Goal: Communication & Community: Answer question/provide support

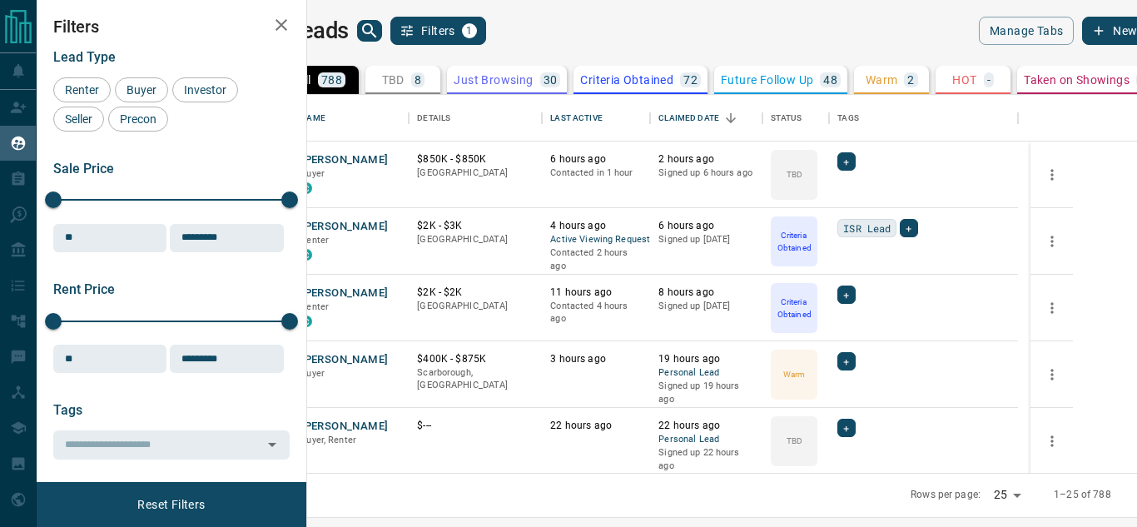
scroll to position [365, 810]
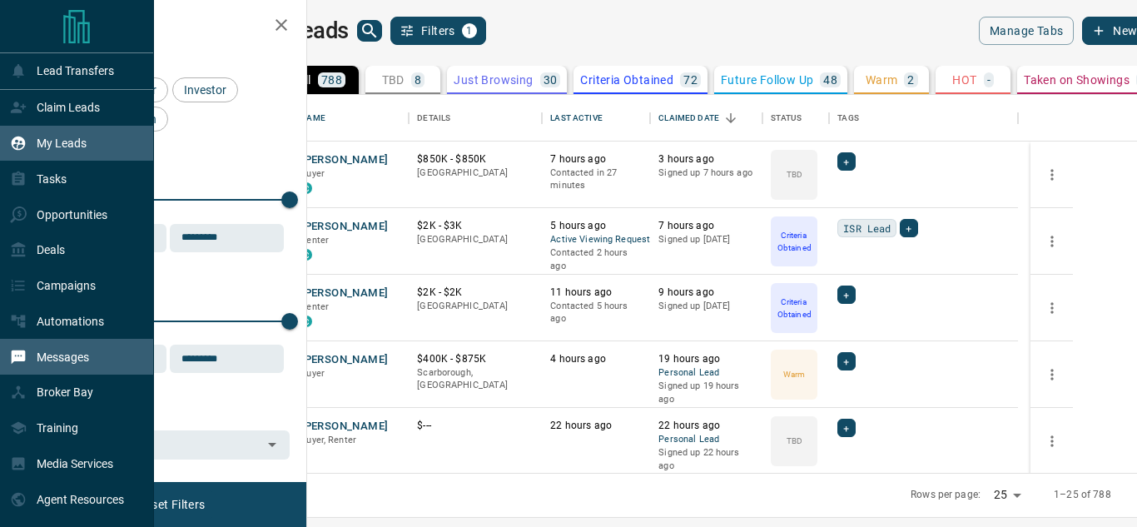
click at [69, 356] on p "Messages" at bounding box center [63, 356] width 52 height 13
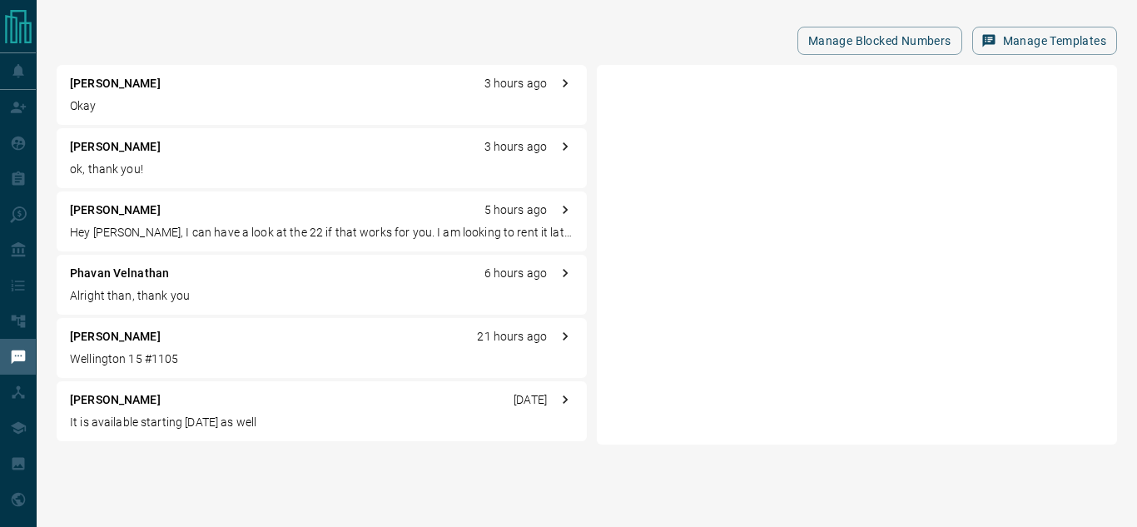
click at [225, 98] on p "Okay" at bounding box center [321, 105] width 503 height 17
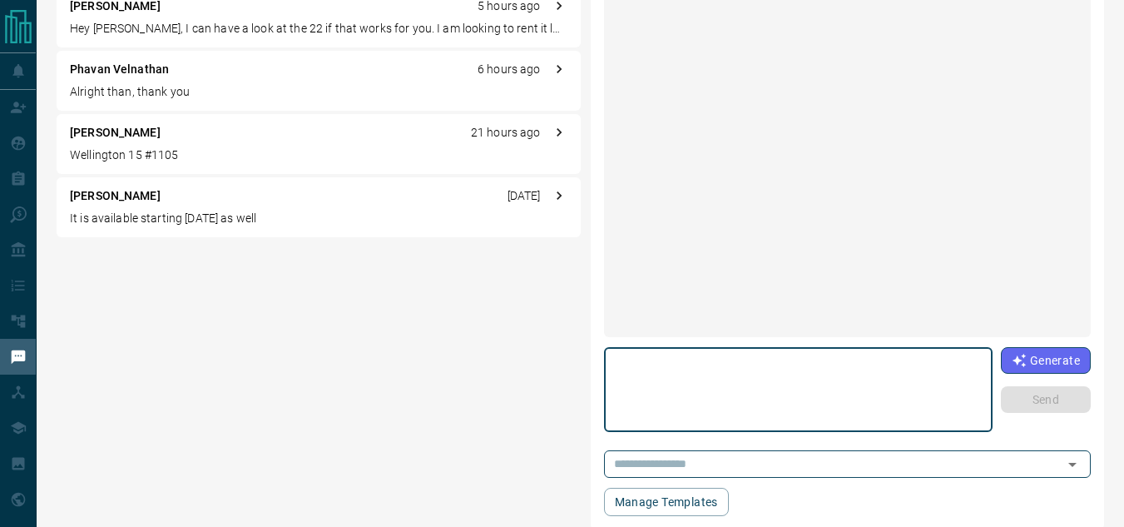
scroll to position [1759, 0]
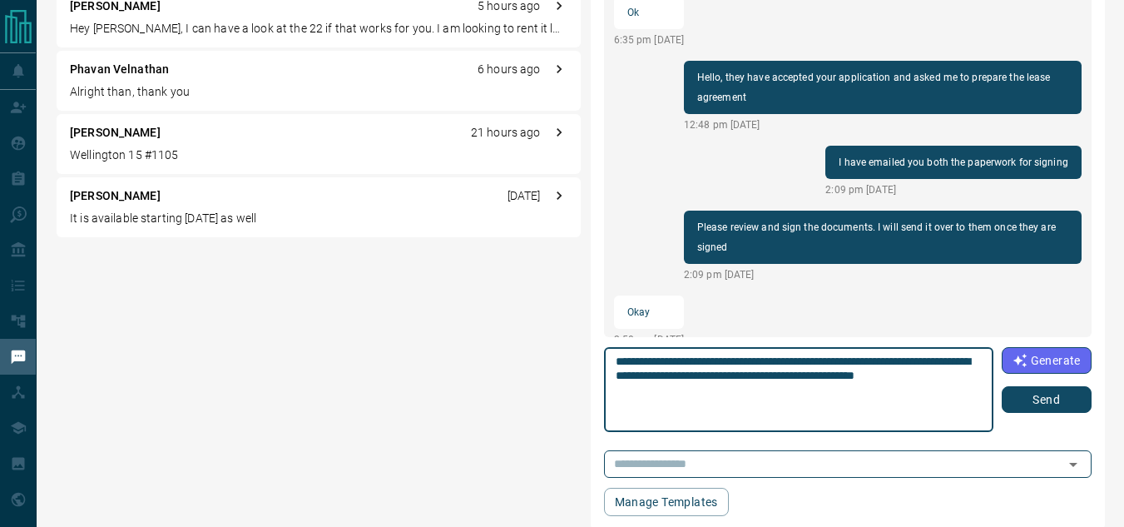
click at [695, 392] on textarea "**********" at bounding box center [799, 389] width 366 height 71
type textarea "**********"
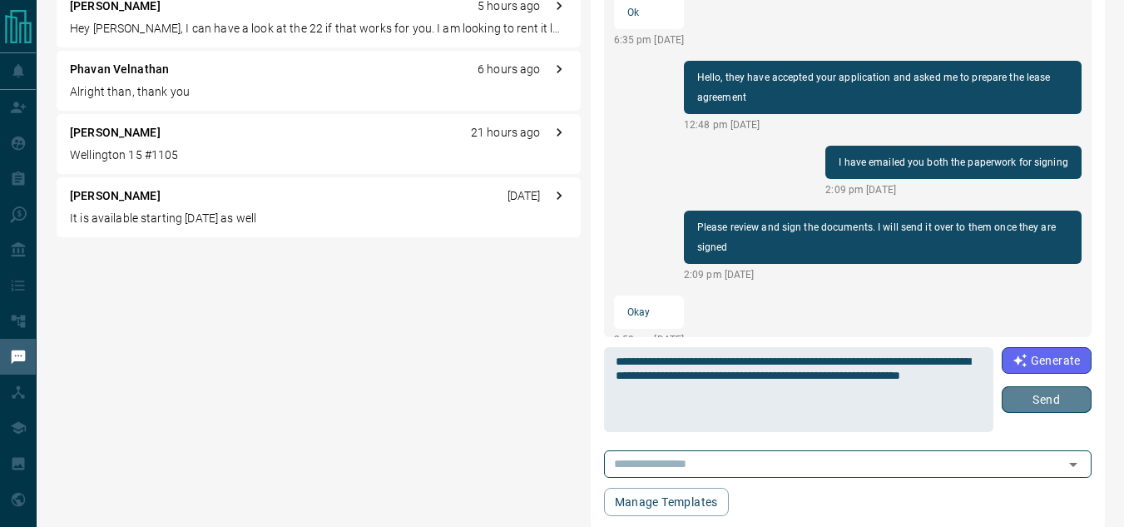
click at [1020, 393] on button "Send" at bounding box center [1047, 399] width 90 height 27
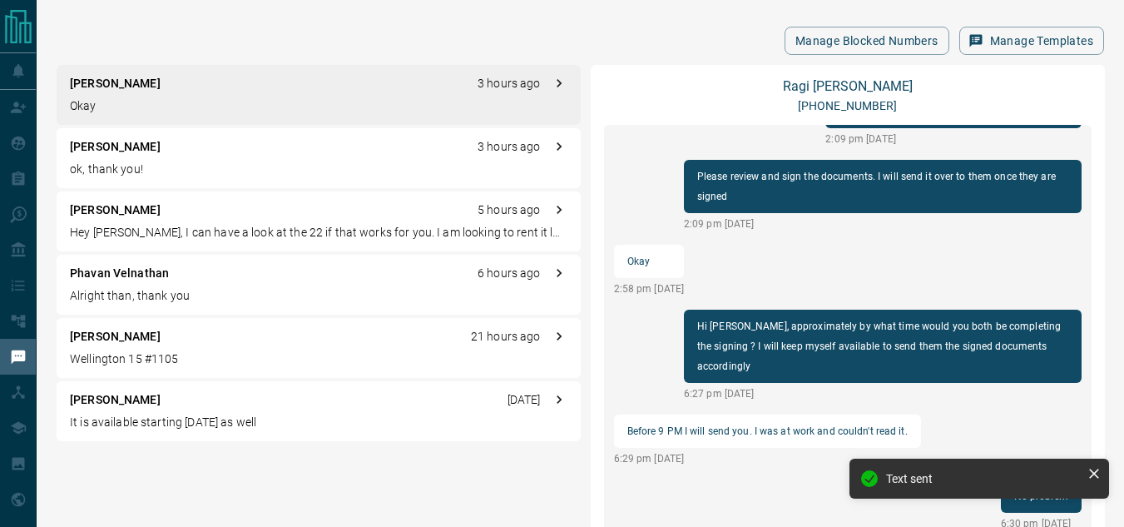
scroll to position [1739, 0]
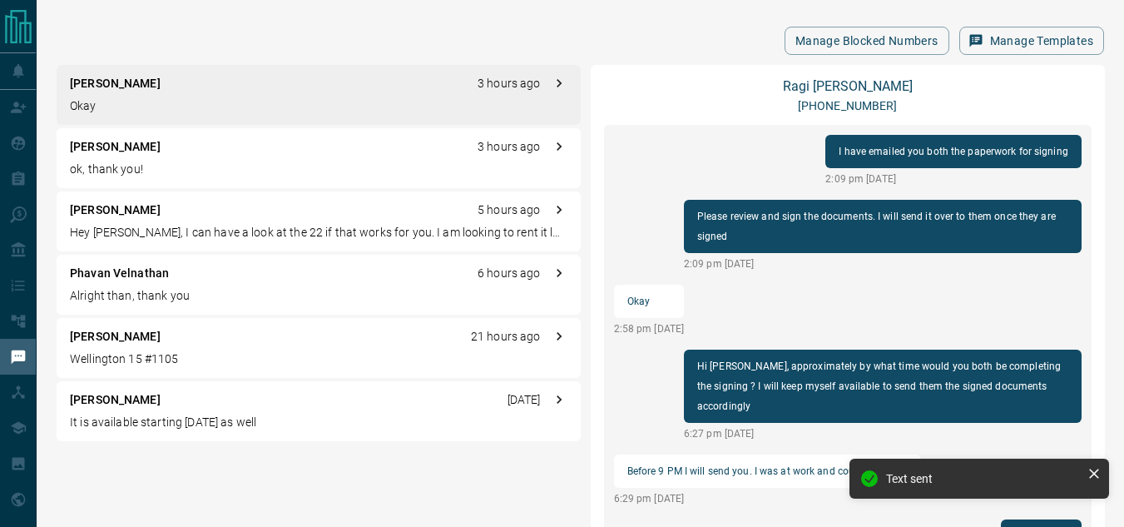
click at [219, 165] on p "ok, thank you!" at bounding box center [319, 169] width 498 height 17
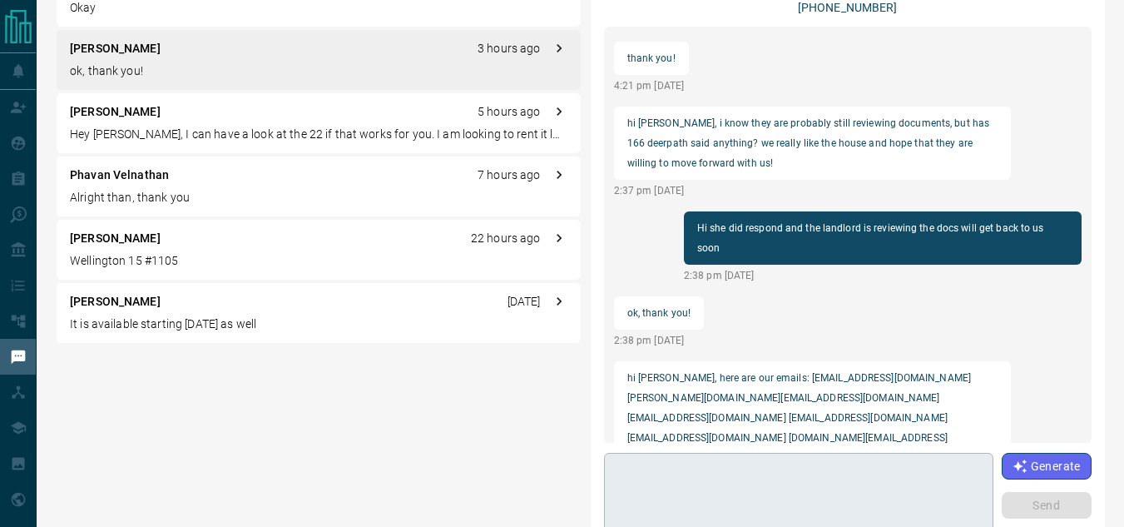
scroll to position [223, 0]
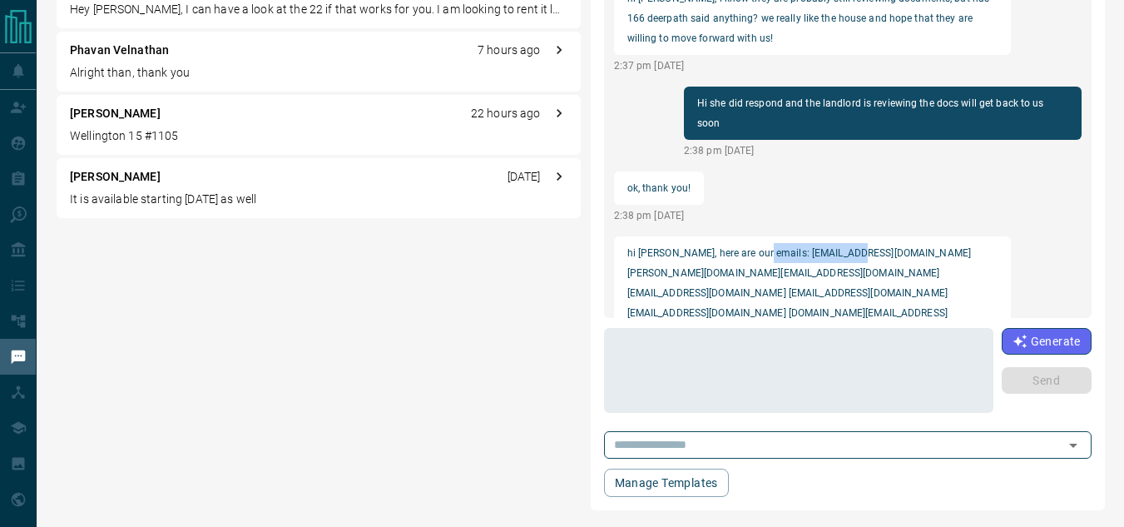
drag, startPoint x: 757, startPoint y: 230, endPoint x: 856, endPoint y: 234, distance: 99.1
click at [856, 243] on p "hi karan, here are our emails: awolf21@yahoo.com ENGEL.THS03@gmail.com CHOKHINM…" at bounding box center [812, 293] width 371 height 100
copy p "awolf21@yahoo.com"
drag, startPoint x: 858, startPoint y: 232, endPoint x: 979, endPoint y: 233, distance: 120.7
click at [979, 243] on p "hi karan, here are our emails: awolf21@yahoo.com ENGEL.THS03@gmail.com CHOKHINM…" at bounding box center [812, 293] width 371 height 100
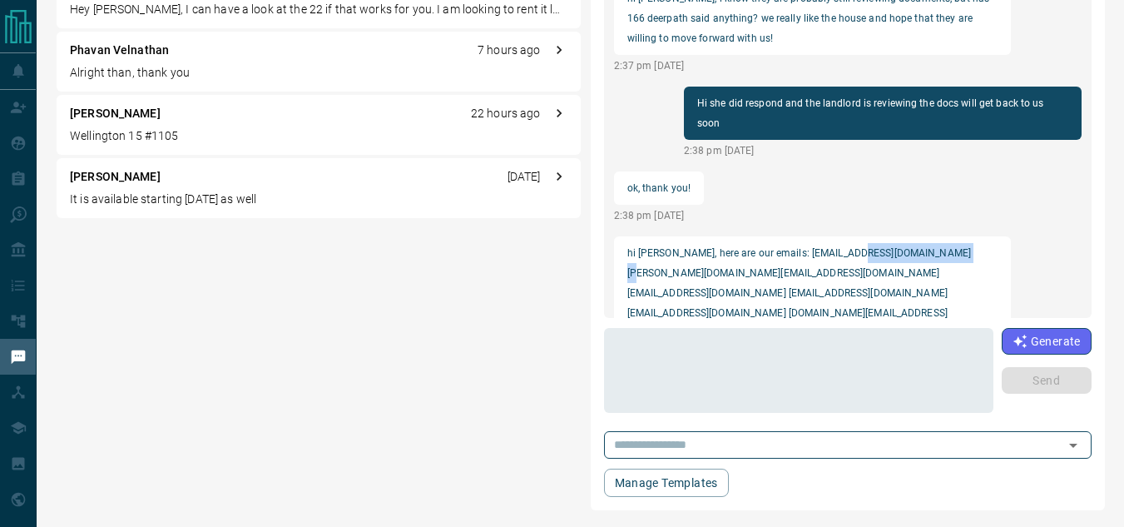
copy p "ENGEL.THS03@gmail.com"
click at [519, 290] on div "Ragi Rajendran 3 hours ago Okay Anjali C 3 hours ago ok, thank you! Kevin Luo 5…" at bounding box center [581, 176] width 1048 height 668
drag, startPoint x: 791, startPoint y: 273, endPoint x: 628, endPoint y: 276, distance: 163.1
click at [628, 276] on p "hi karan, here are our emails: awolf21@yahoo.com ENGEL.THS03@gmail.com CHOKHINM…" at bounding box center [812, 293] width 371 height 100
copy p "sagana.jegatheeswaran@gmail.com"
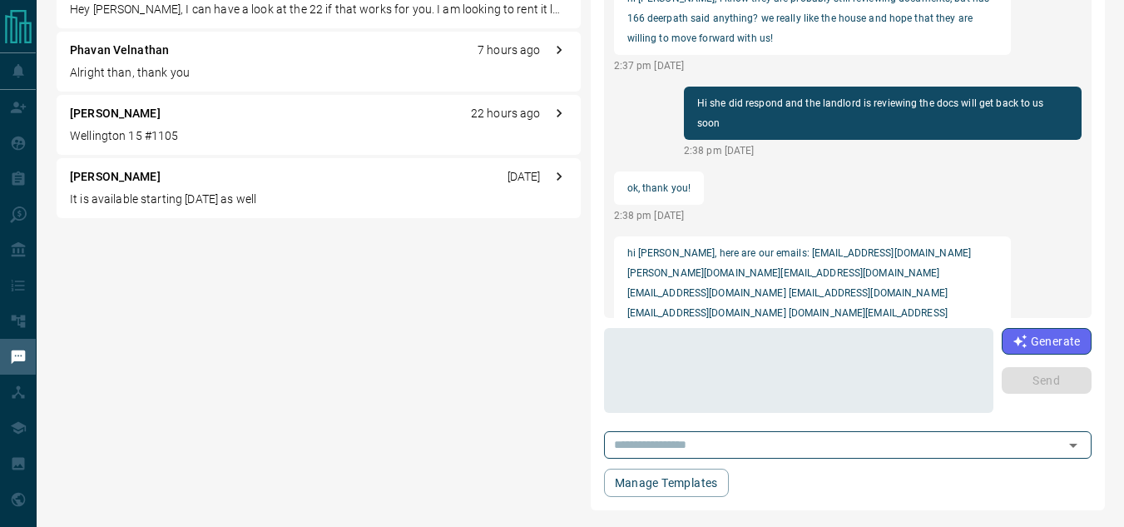
click at [845, 353] on p "6:36 pm Aug 15 2025" at bounding box center [813, 360] width 398 height 15
click at [784, 380] on textarea at bounding box center [799, 370] width 366 height 71
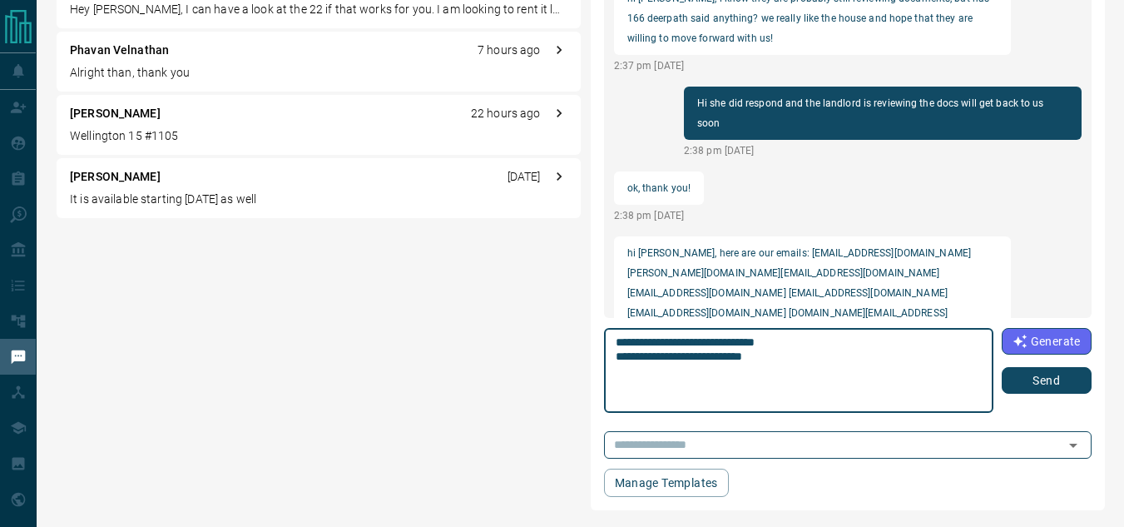
type textarea "**********"
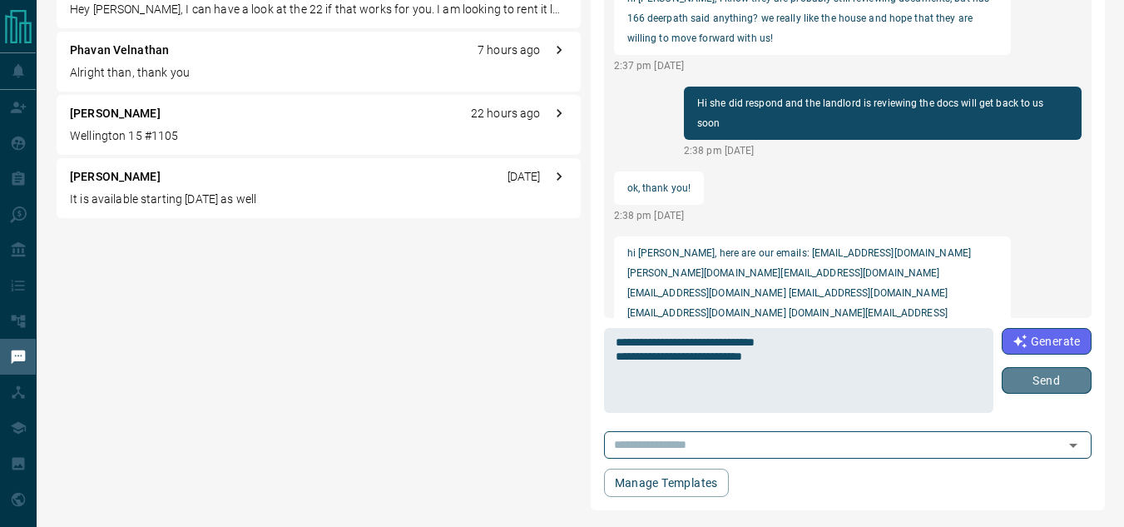
click at [1049, 376] on button "Send" at bounding box center [1047, 380] width 90 height 27
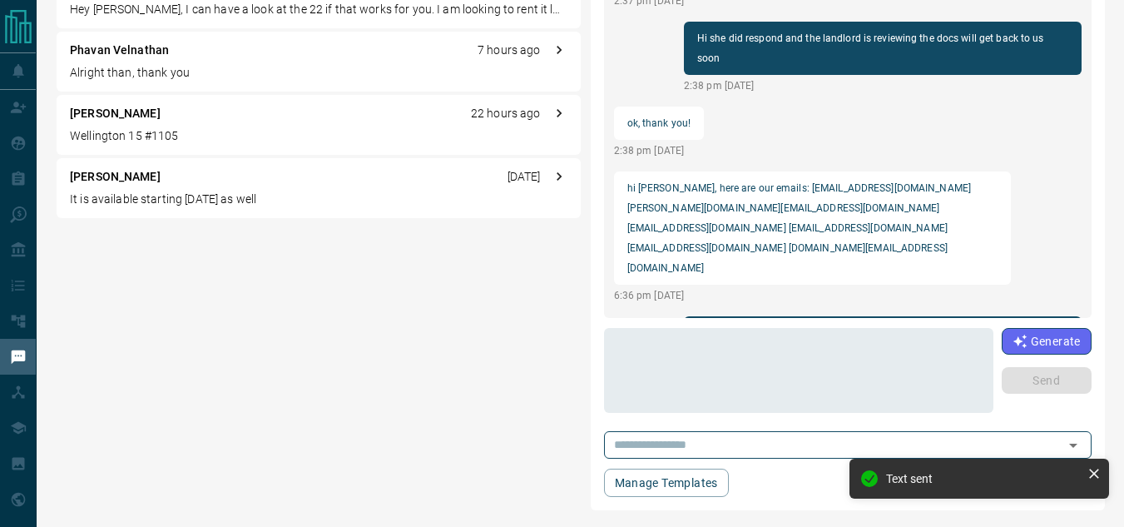
scroll to position [1839, 0]
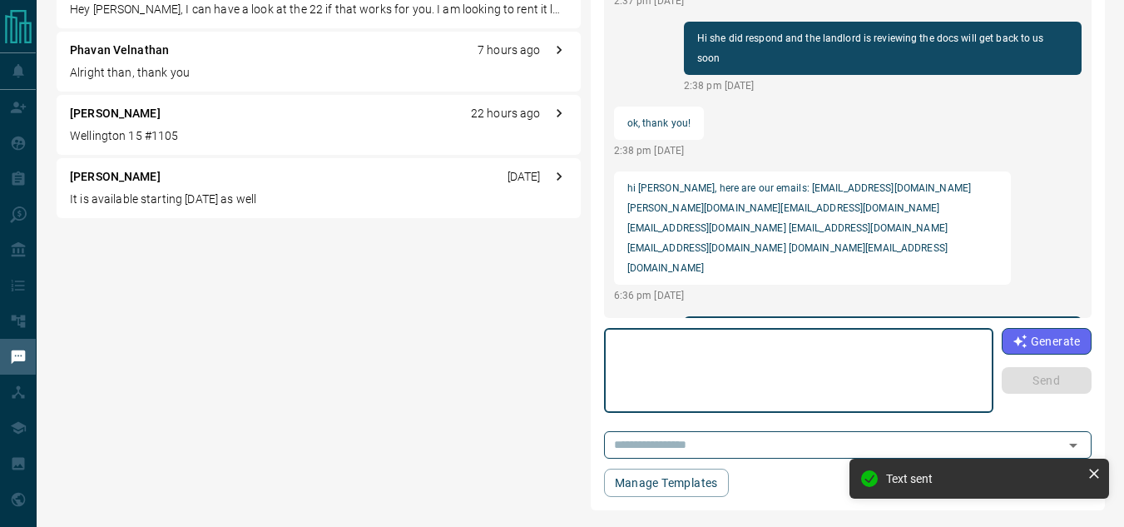
click at [906, 370] on textarea at bounding box center [799, 370] width 366 height 71
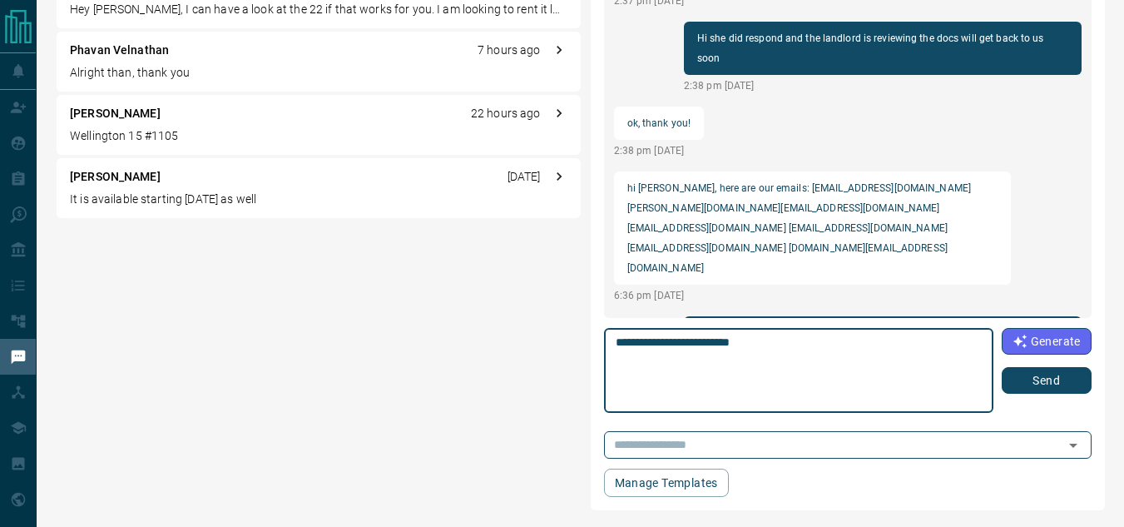
type textarea "**********"
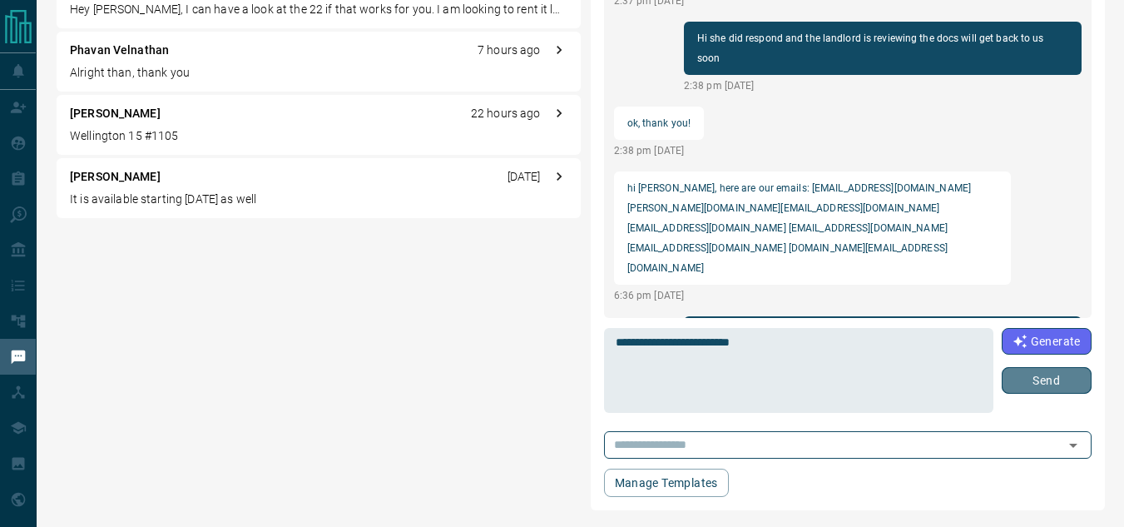
click at [1033, 373] on button "Send" at bounding box center [1047, 380] width 90 height 27
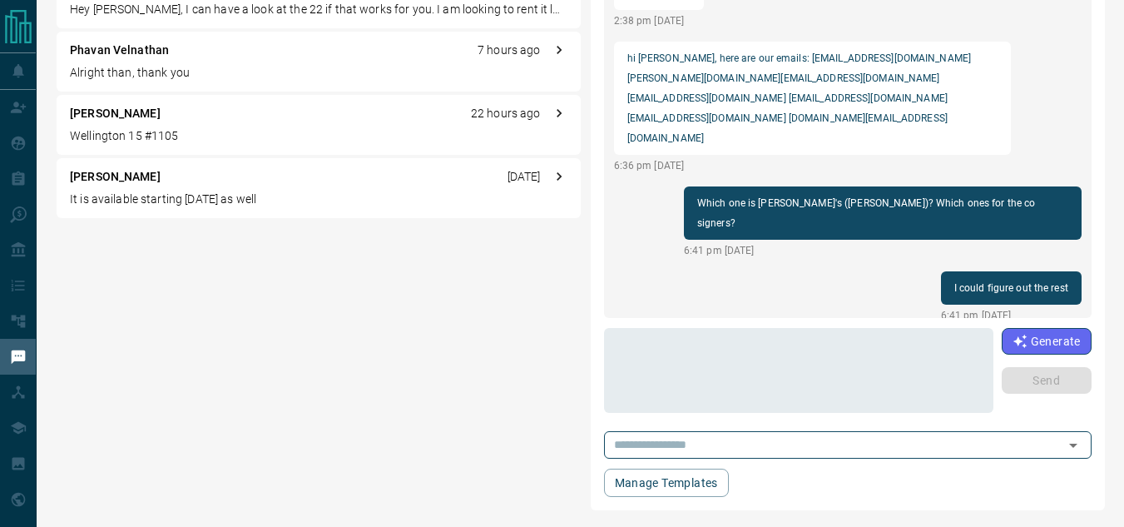
scroll to position [1859, 0]
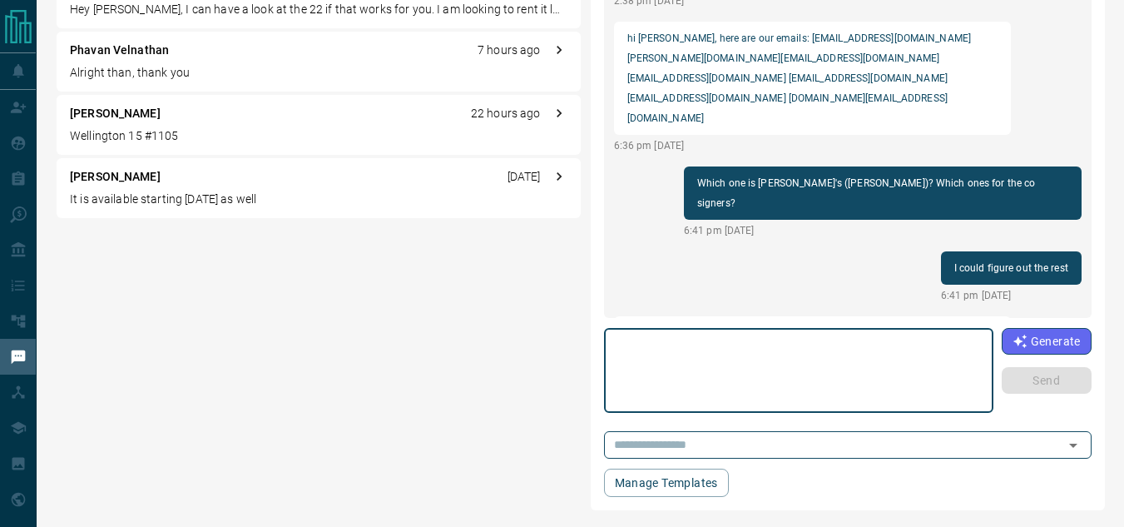
click at [751, 337] on textarea at bounding box center [799, 370] width 366 height 71
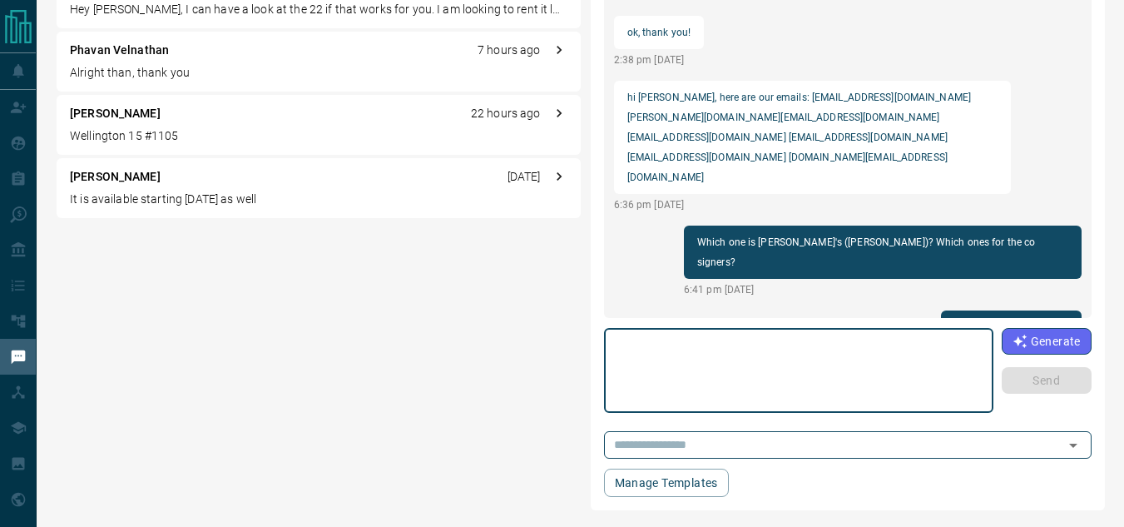
scroll to position [1776, 0]
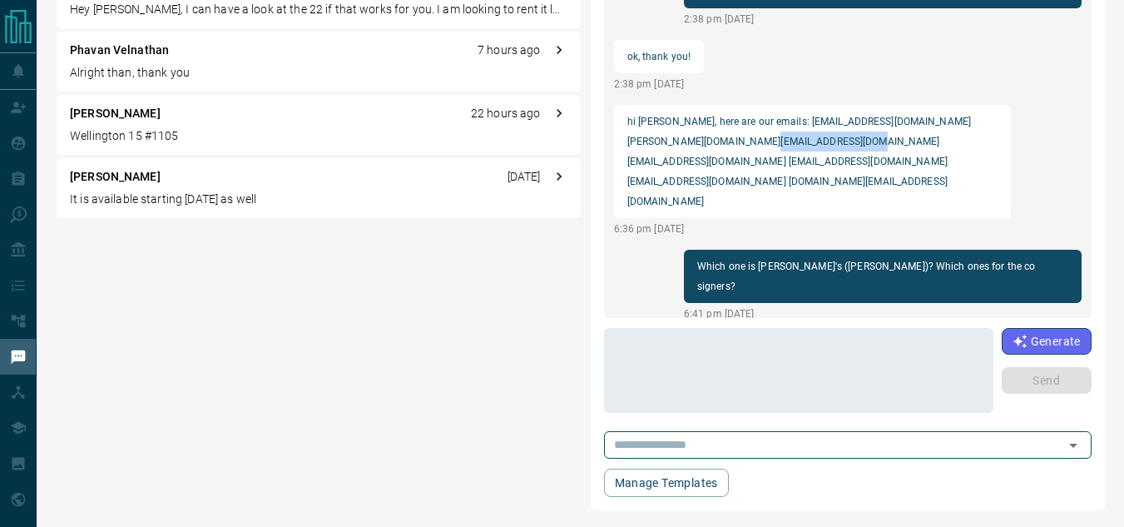
drag, startPoint x: 764, startPoint y: 119, endPoint x: 870, endPoint y: 122, distance: 105.7
click at [870, 122] on p "hi karan, here are our emails: awolf21@yahoo.com ENGEL.THS03@gmail.com CHOKHINM…" at bounding box center [812, 161] width 371 height 100
copy p "mri516@yahoo.com.hk"
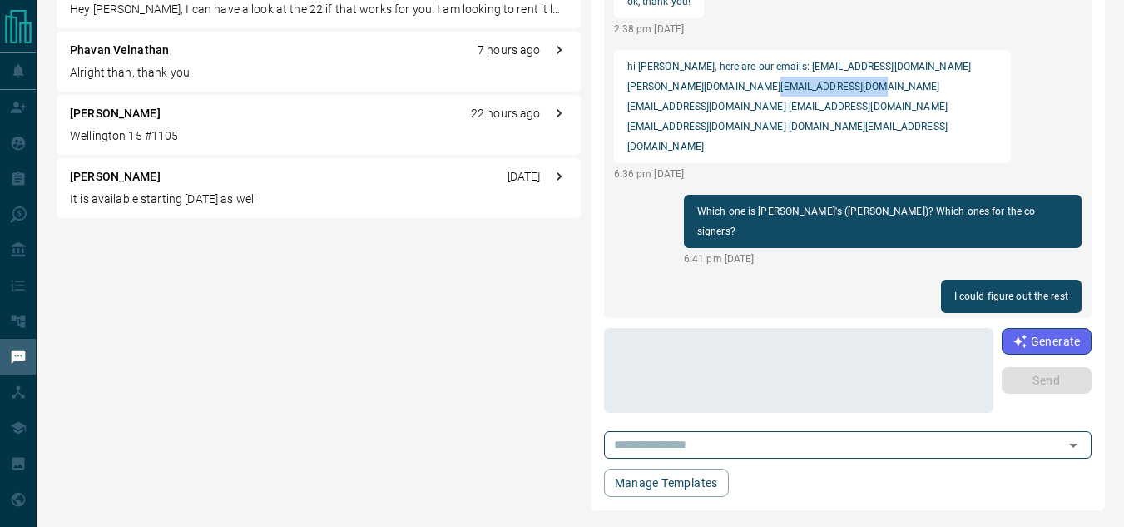
scroll to position [1859, 0]
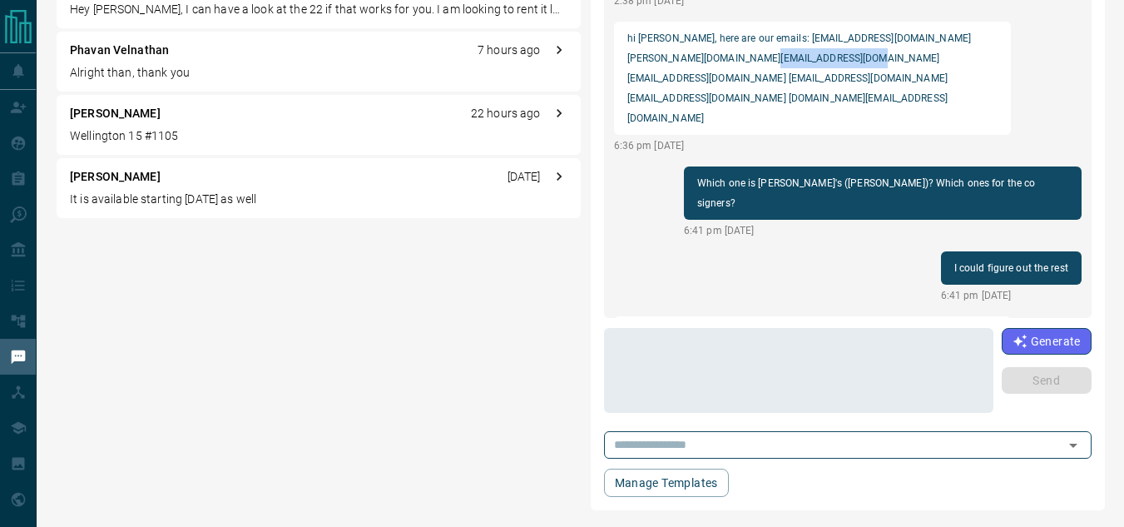
click at [870, 37] on p "hi karan, here are our emails: awolf21@yahoo.com ENGEL.THS03@gmail.com CHOKHINM…" at bounding box center [812, 78] width 371 height 100
drag, startPoint x: 870, startPoint y: 37, endPoint x: 974, endPoint y: 41, distance: 104.1
click at [974, 41] on p "hi karan, here are our emails: awolf21@yahoo.com ENGEL.THS03@gmail.com CHOKHINM…" at bounding box center [812, 78] width 371 height 100
copy p "iamdraco2@yahoo.com"
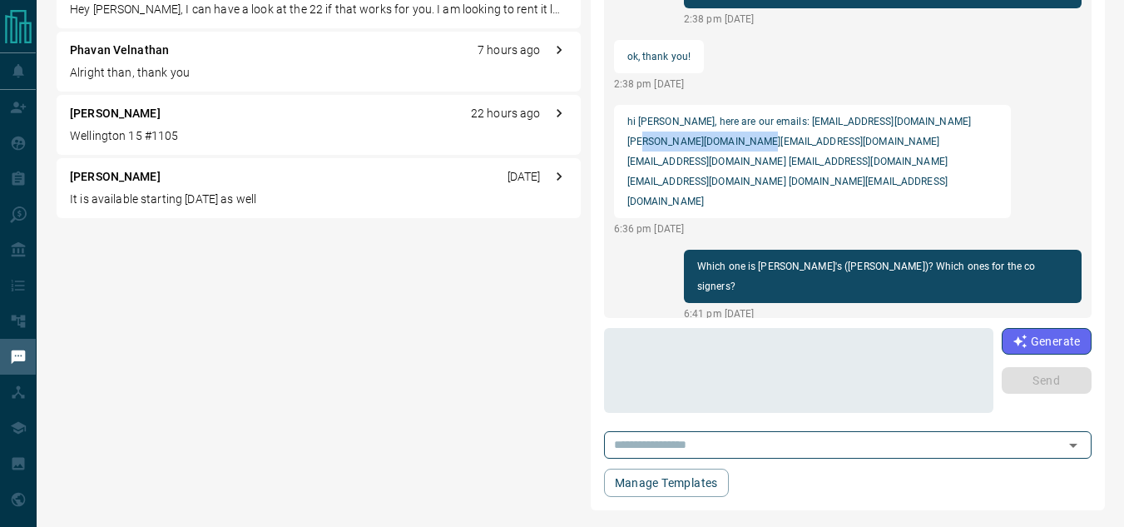
drag, startPoint x: 626, startPoint y: 121, endPoint x: 759, endPoint y: 120, distance: 133.1
click at [759, 120] on div "hi karan, here are our emails: awolf21@yahoo.com ENGEL.THS03@gmail.com CHOKHINM…" at bounding box center [813, 161] width 398 height 113
copy p "CHOKHINMAR84@gmail.com"
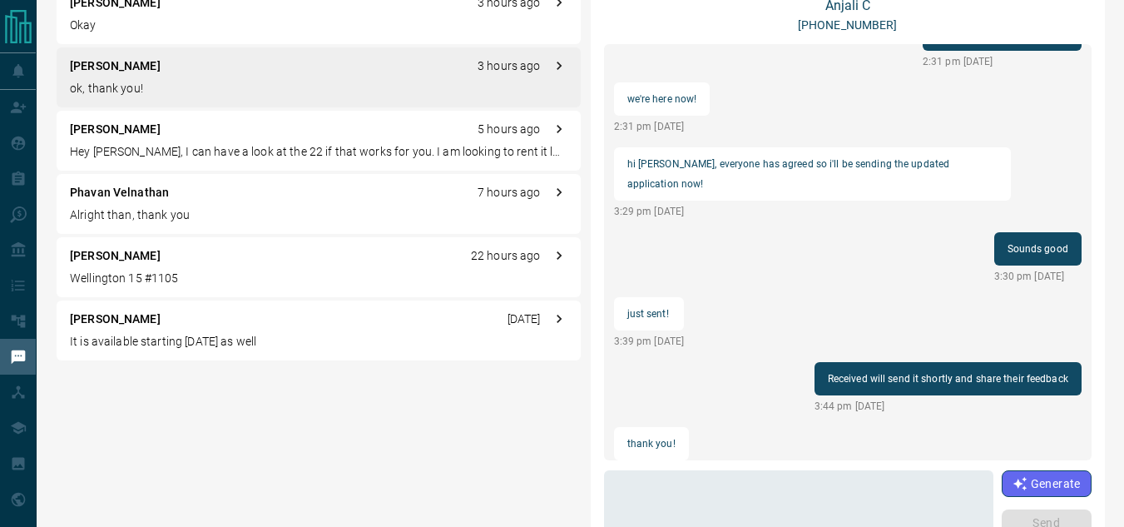
scroll to position [0, 0]
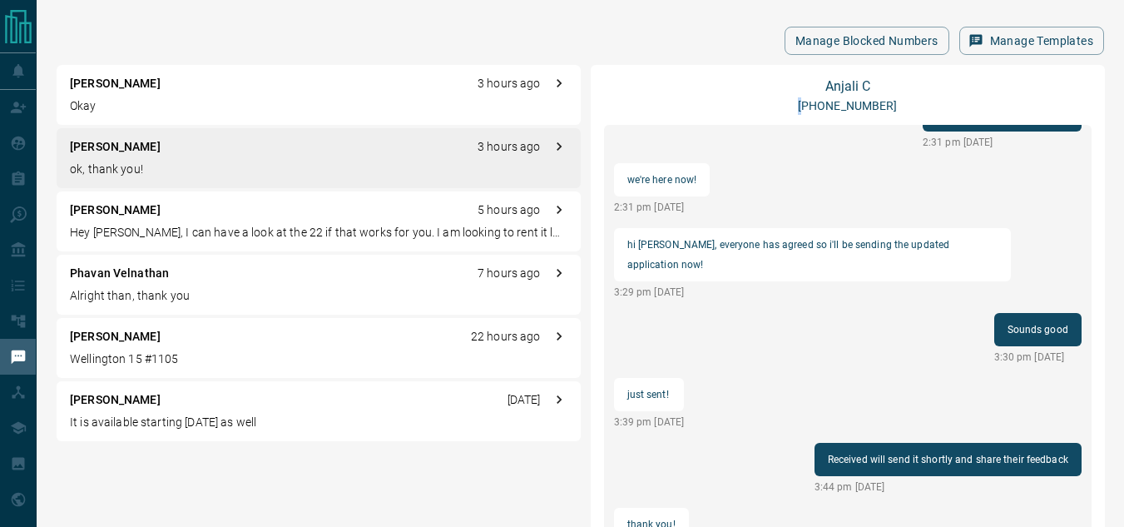
click at [812, 107] on div "Anjali C +16477783482" at bounding box center [848, 96] width 488 height 37
click at [902, 115] on div "Anjali C +16477783482 load more I did follow up twice 12:04 pm Aug 11 2025 no w…" at bounding box center [848, 399] width 488 height 642
drag, startPoint x: 892, startPoint y: 106, endPoint x: 822, endPoint y: 106, distance: 69.9
click at [822, 106] on div "Anjali C +16477783482" at bounding box center [848, 96] width 488 height 37
copy p "6477783482"
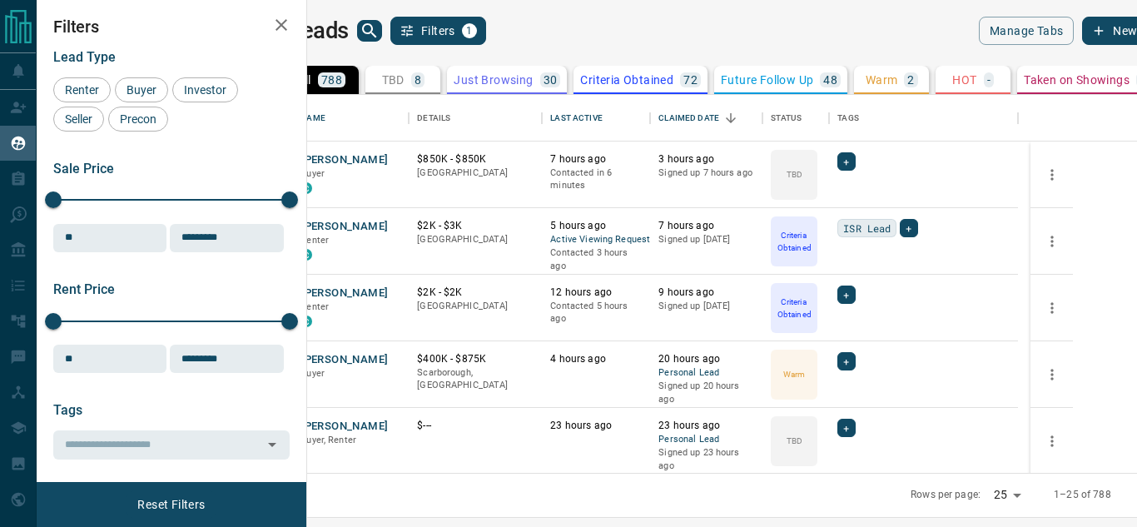
scroll to position [365, 810]
